Goal: Information Seeking & Learning: Learn about a topic

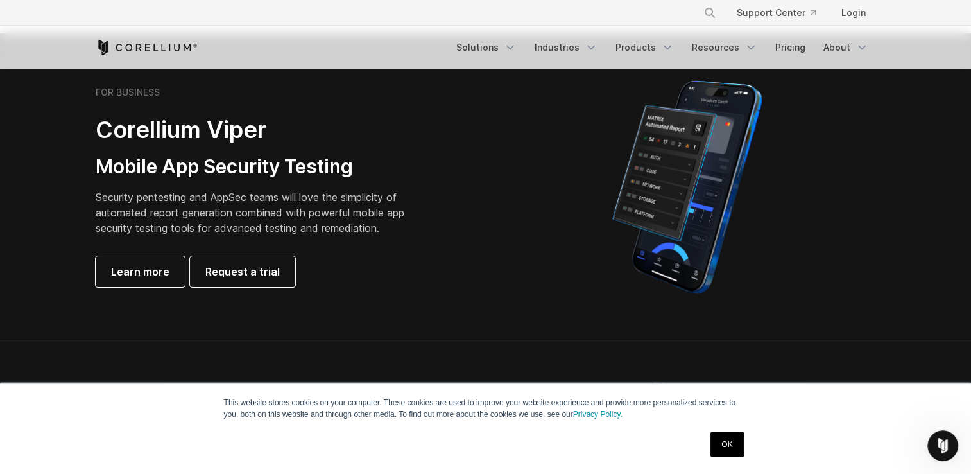
scroll to position [257, 0]
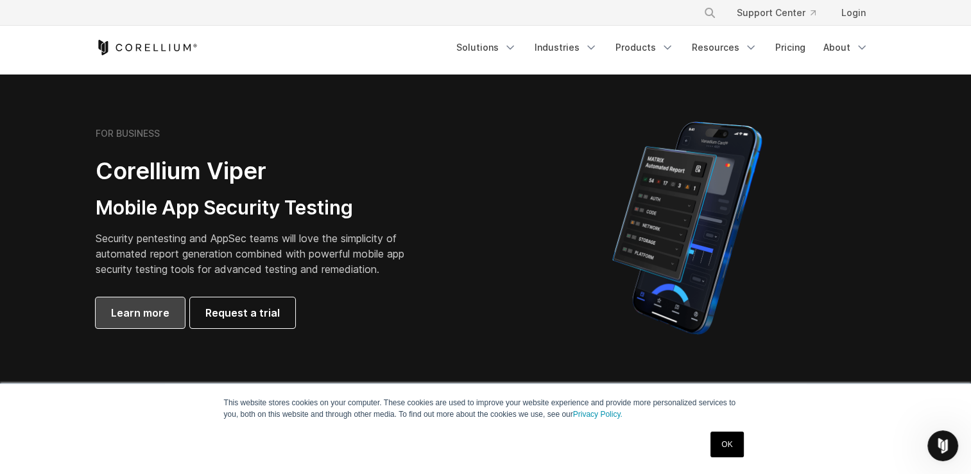
click at [148, 312] on span "Learn more" at bounding box center [140, 312] width 58 height 15
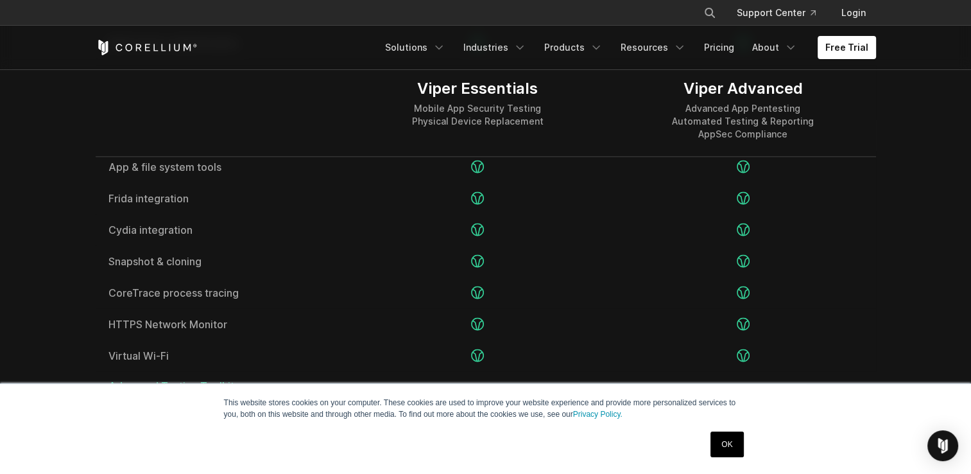
scroll to position [1989, 0]
click at [714, 46] on link "Pricing" at bounding box center [719, 47] width 46 height 23
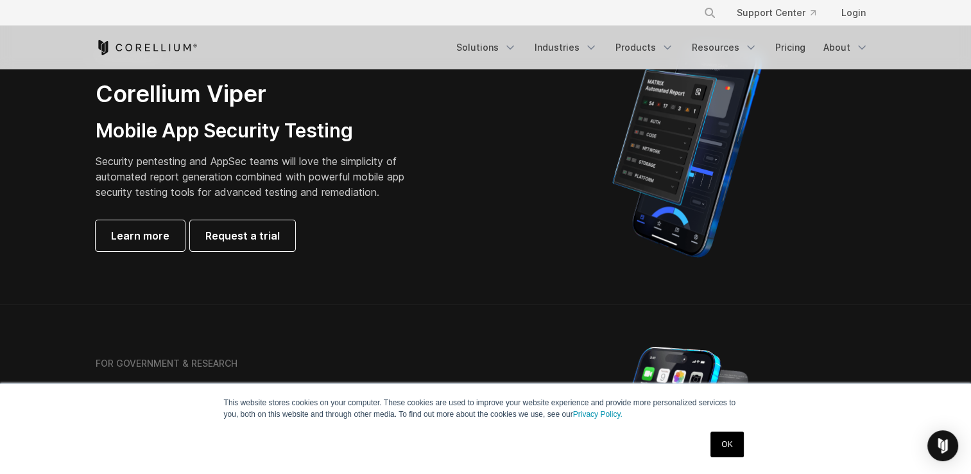
scroll to position [321, 0]
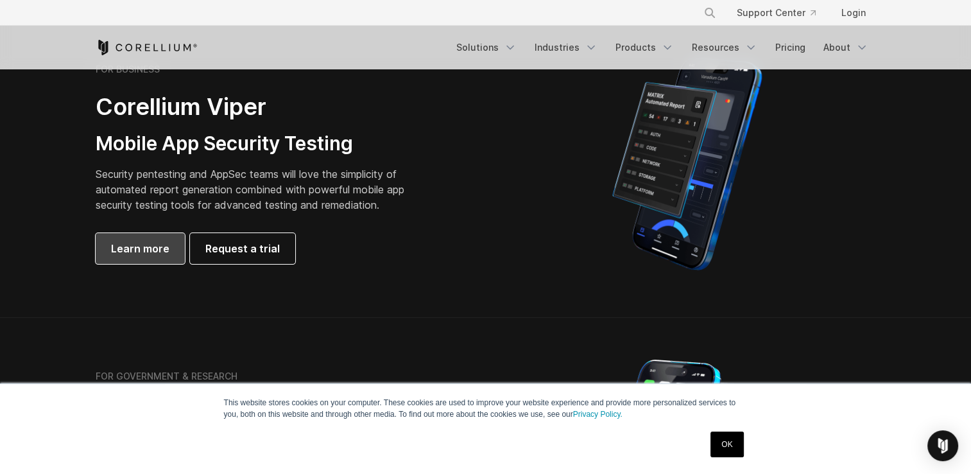
click at [119, 244] on span "Learn more" at bounding box center [140, 248] width 58 height 15
